Goal: Communication & Community: Answer question/provide support

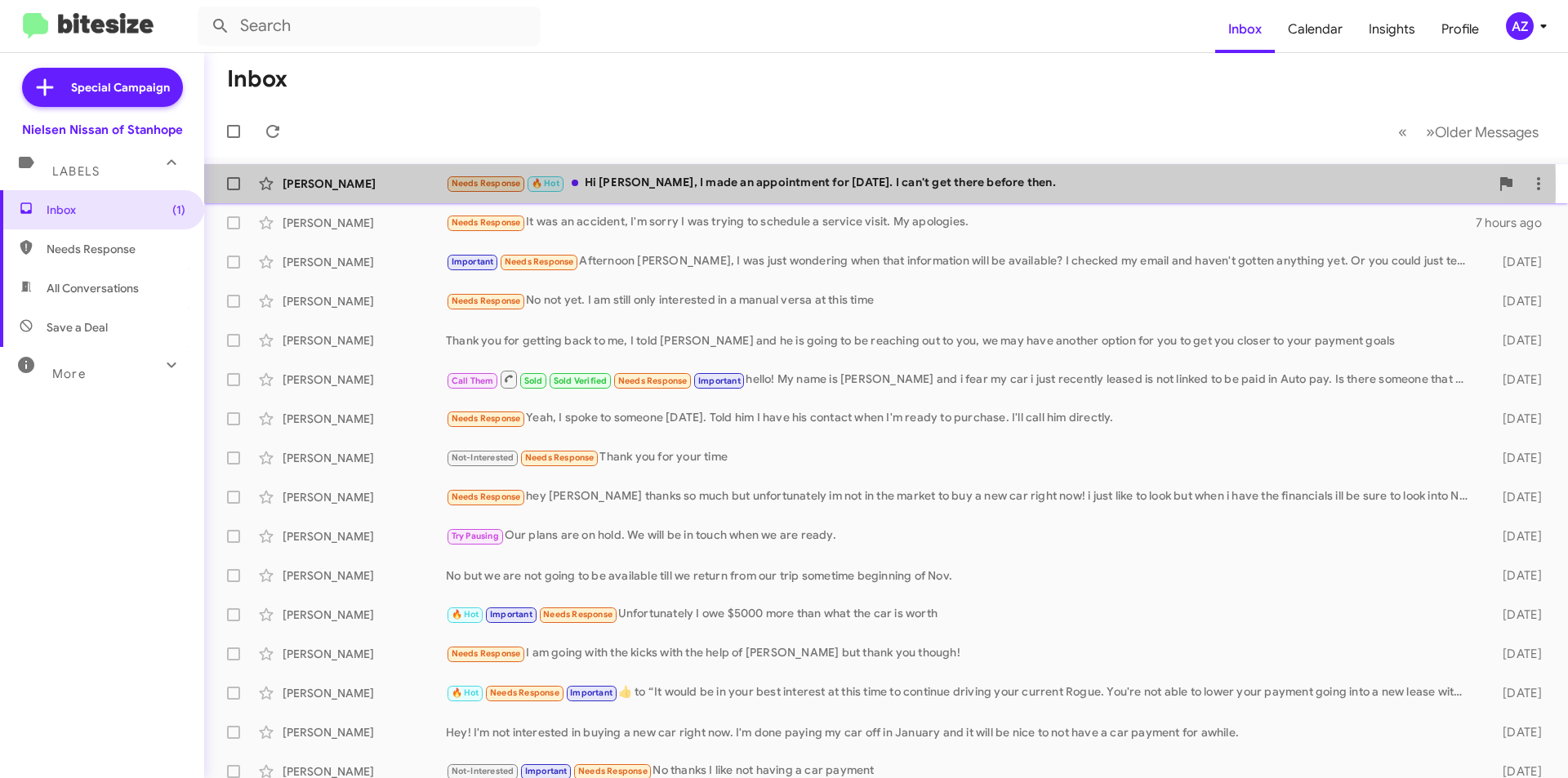
click at [389, 187] on div "[PERSON_NAME]" at bounding box center [364, 184] width 163 height 17
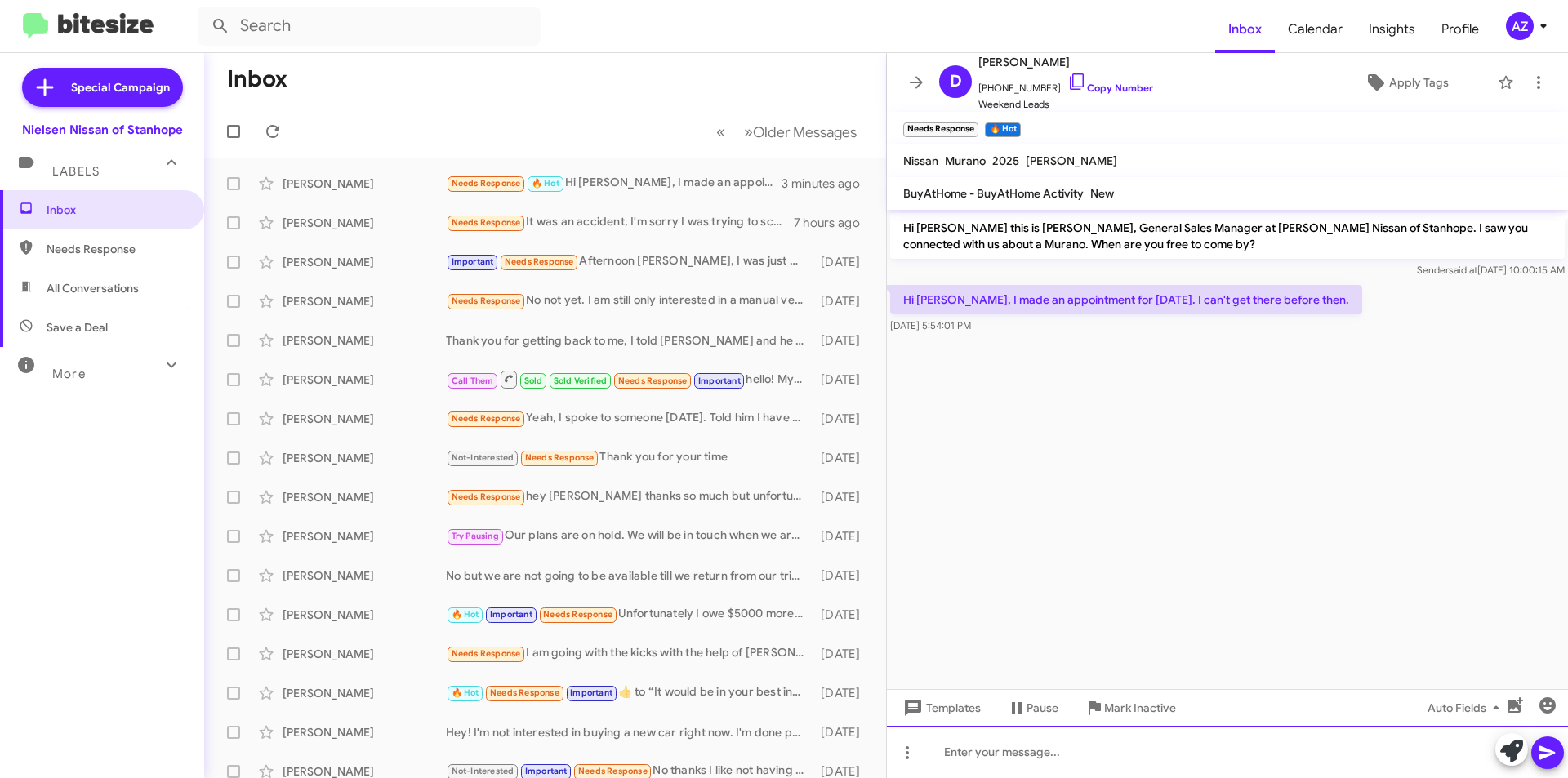
click at [1036, 753] on div at bounding box center [1227, 751] width 681 height 52
